Goal: Navigation & Orientation: Find specific page/section

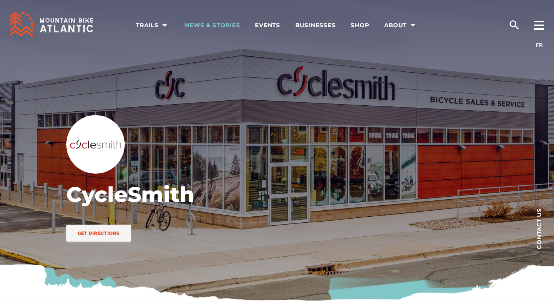
click at [224, 23] on span "News & Stories" at bounding box center [212, 25] width 55 height 8
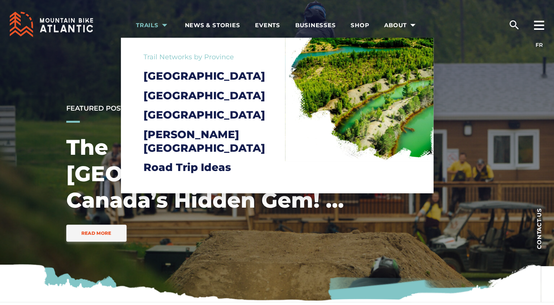
click at [153, 26] on span "Trails" at bounding box center [153, 25] width 34 height 8
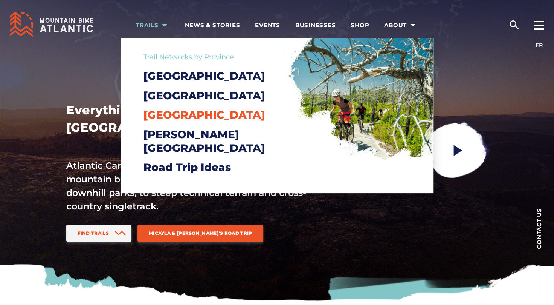
click at [171, 121] on span "[GEOGRAPHIC_DATA]" at bounding box center [205, 114] width 122 height 13
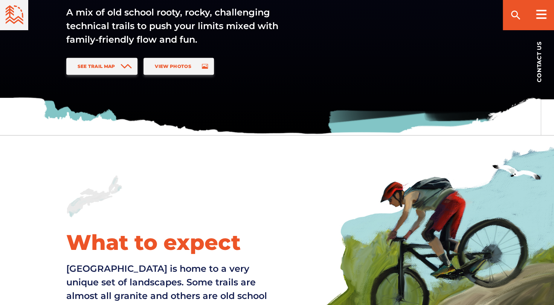
scroll to position [54, 0]
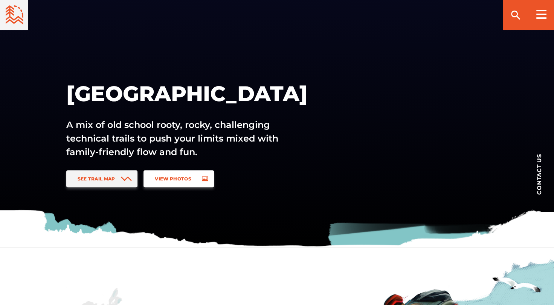
click at [184, 183] on link "View Photos" at bounding box center [179, 178] width 70 height 17
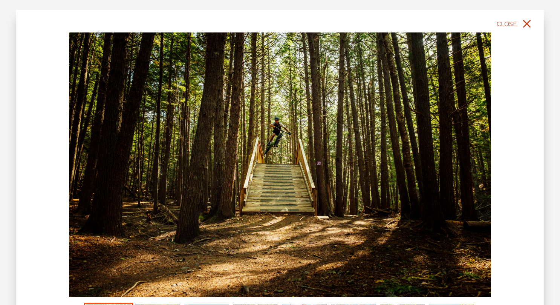
click at [517, 21] on button "Close" at bounding box center [515, 23] width 40 height 17
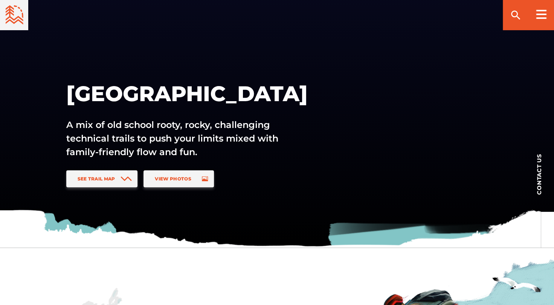
scroll to position [0, 0]
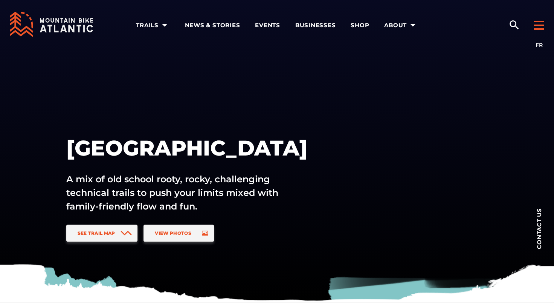
click at [539, 29] on rect at bounding box center [539, 29] width 10 height 2
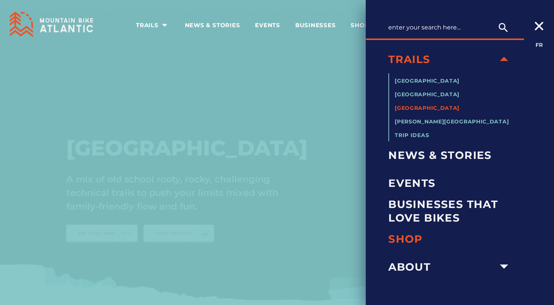
click at [419, 234] on span "Shop" at bounding box center [451, 239] width 124 height 14
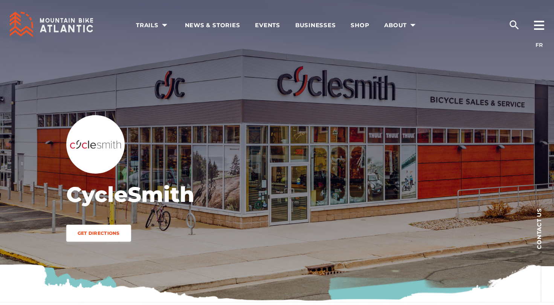
click at [111, 233] on span "Get Directions" at bounding box center [99, 233] width 42 height 6
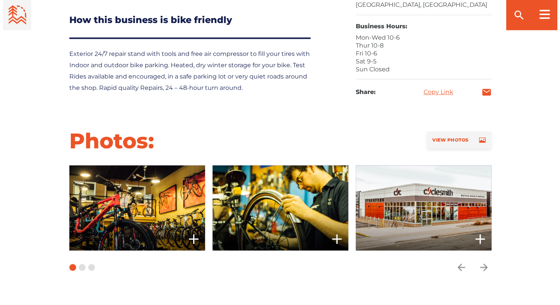
scroll to position [457, 0]
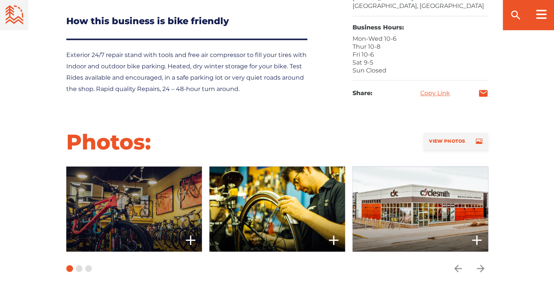
click at [130, 225] on span at bounding box center [134, 208] width 136 height 85
